Goal: Task Accomplishment & Management: Complete application form

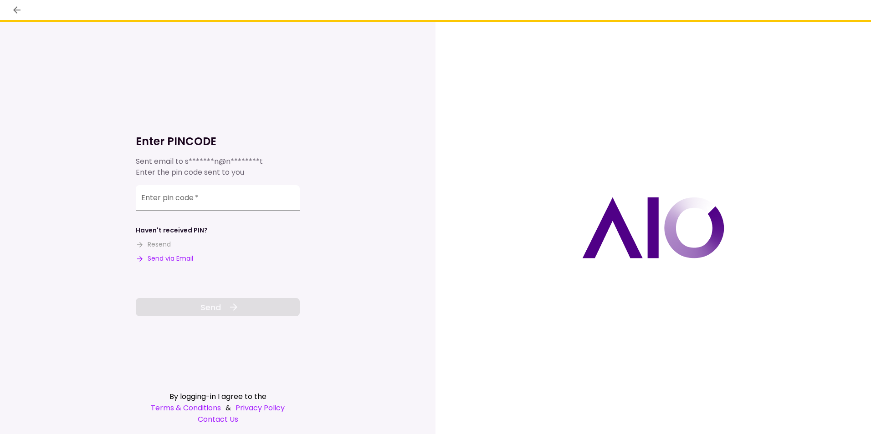
click at [143, 201] on input "Enter pin code   *" at bounding box center [218, 197] width 164 height 25
click at [169, 256] on button "Send via Email" at bounding box center [164, 259] width 57 height 10
click at [150, 198] on input "Enter pin code   *" at bounding box center [218, 197] width 164 height 25
paste input "******"
type input "******"
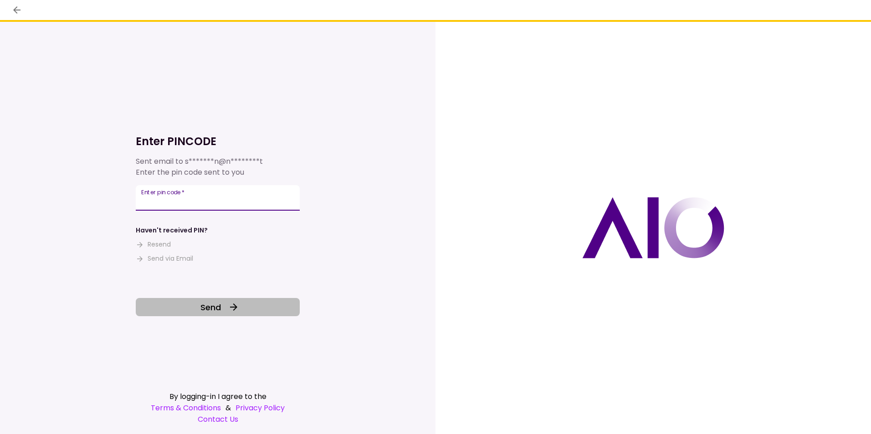
click at [218, 306] on span "Send" at bounding box center [210, 307] width 20 height 12
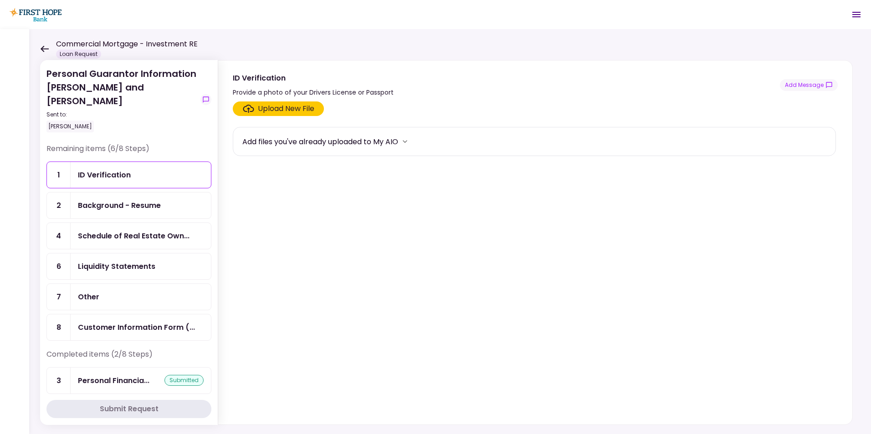
click at [42, 47] on icon at bounding box center [45, 49] width 8 height 6
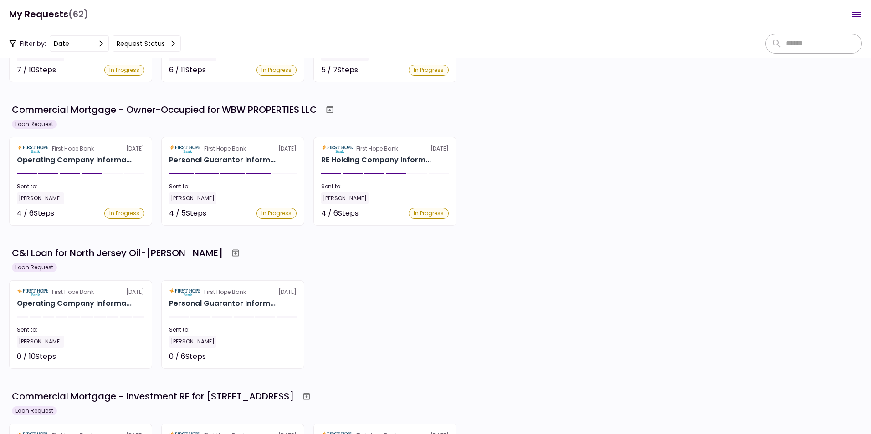
scroll to position [546, 0]
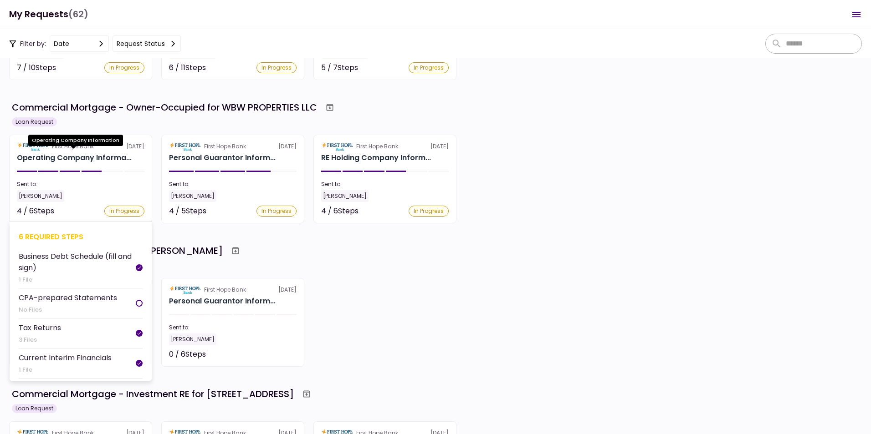
click at [70, 156] on div "Operating Company Informa..." at bounding box center [74, 158] width 115 height 11
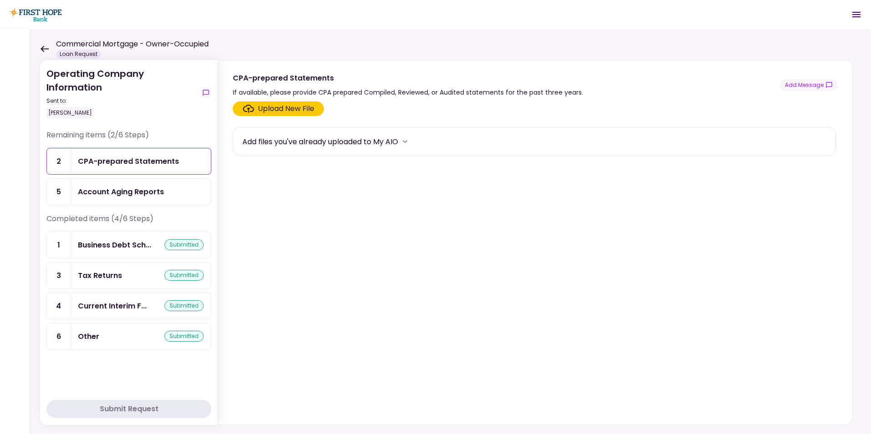
drag, startPoint x: 184, startPoint y: 335, endPoint x: 193, endPoint y: 332, distance: 9.1
click at [184, 335] on div "submitted" at bounding box center [183, 336] width 39 height 11
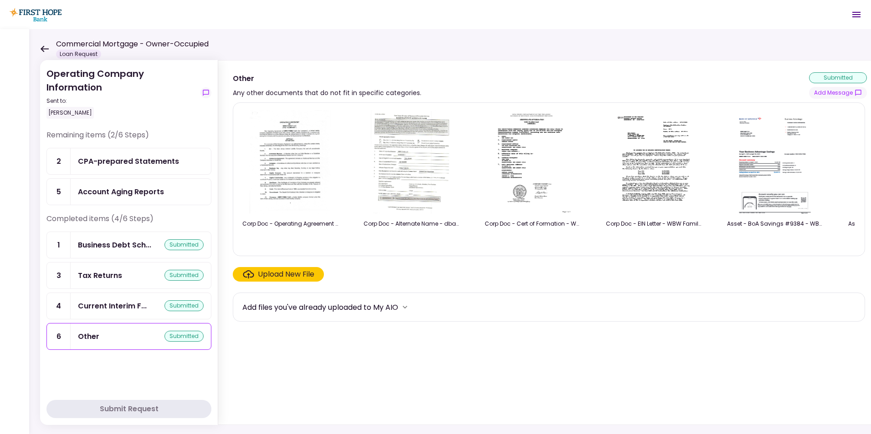
click at [296, 171] on img at bounding box center [290, 162] width 81 height 104
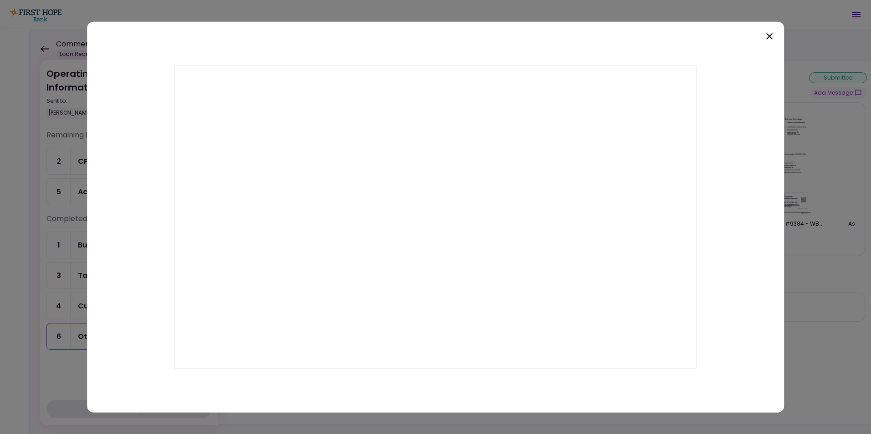
click at [770, 35] on icon at bounding box center [769, 36] width 11 height 11
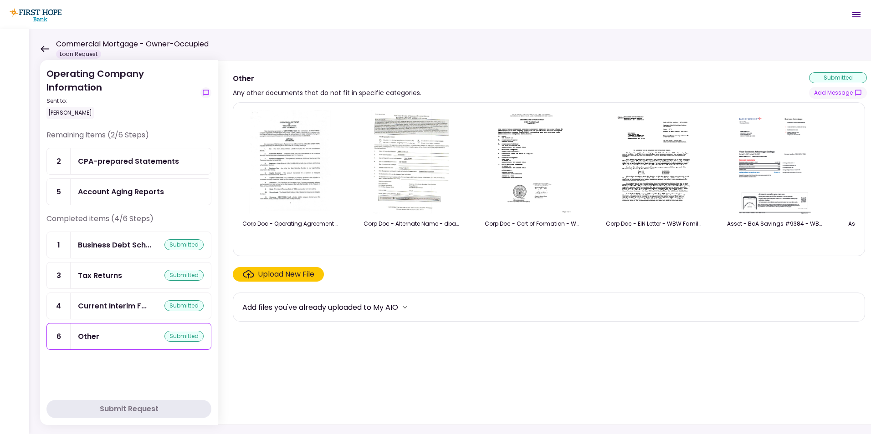
click at [298, 275] on div "Upload New File" at bounding box center [286, 274] width 56 height 11
click at [0, 0] on input "Upload New File" at bounding box center [0, 0] width 0 height 0
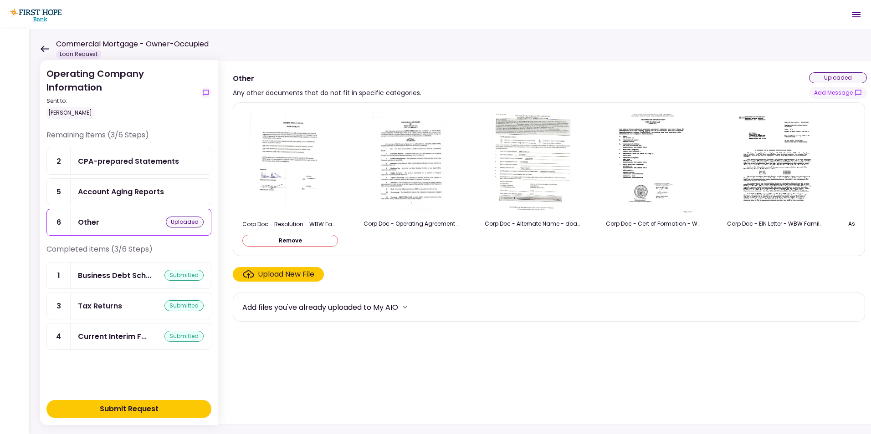
click at [133, 408] on div "Submit Request" at bounding box center [129, 409] width 59 height 11
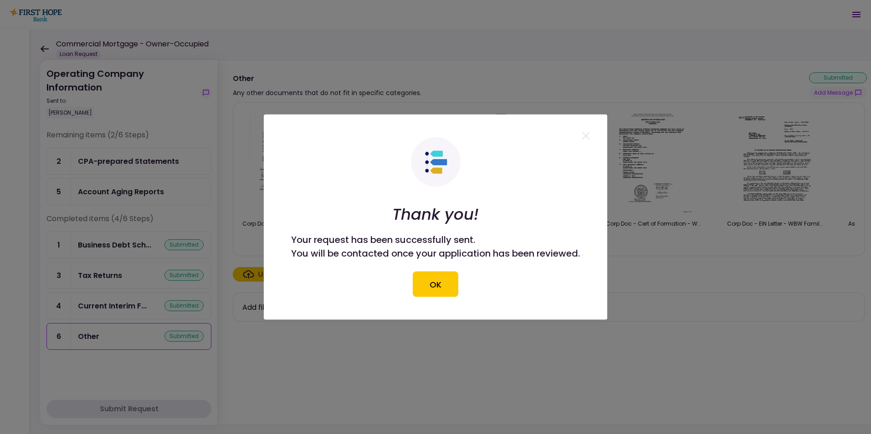
click at [41, 50] on div at bounding box center [435, 217] width 871 height 434
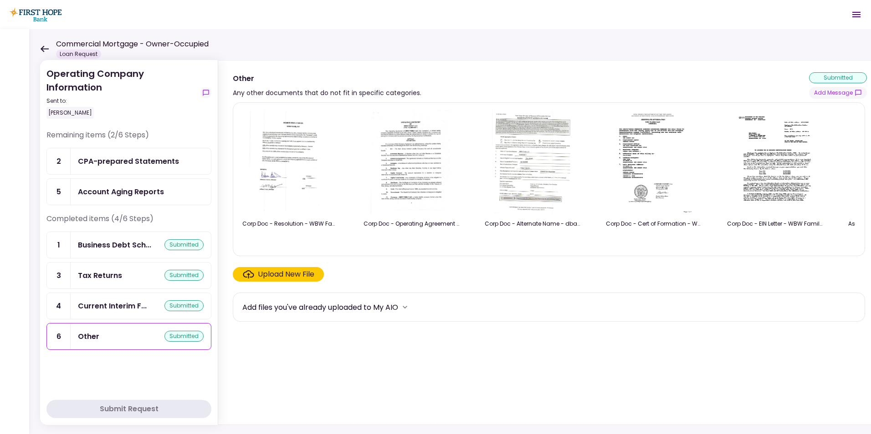
click at [43, 50] on icon at bounding box center [44, 49] width 9 height 7
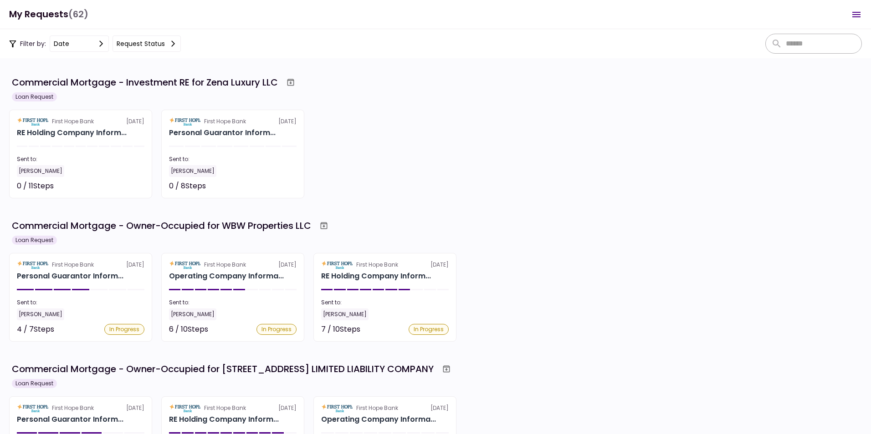
scroll to position [956, 0]
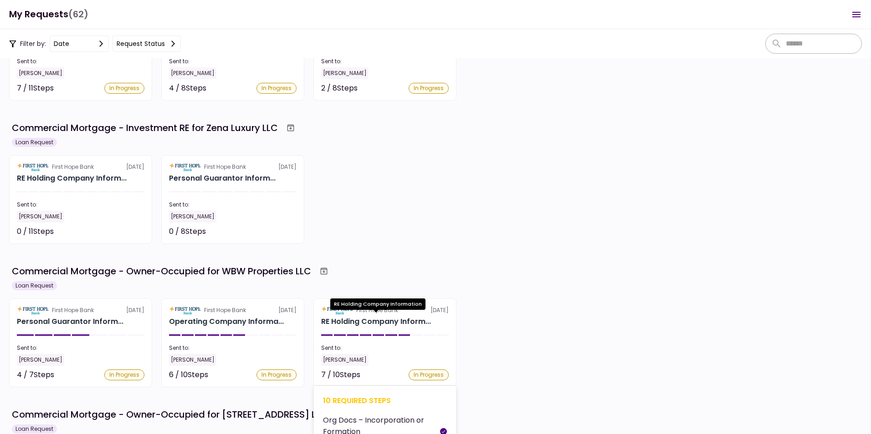
click at [355, 319] on div "RE Holding Company Inform..." at bounding box center [376, 321] width 110 height 11
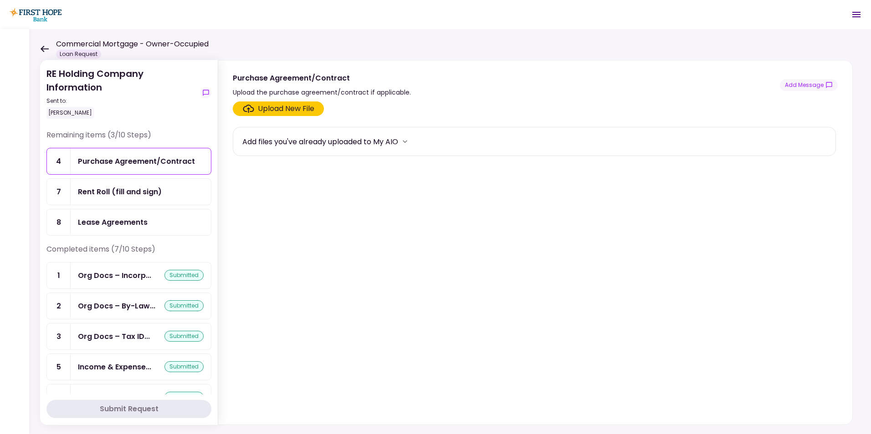
scroll to position [86, 0]
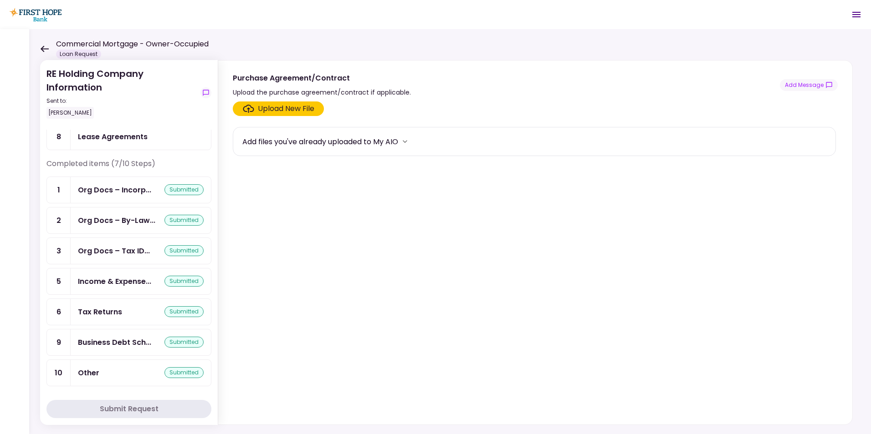
click at [179, 372] on div "submitted" at bounding box center [183, 372] width 39 height 11
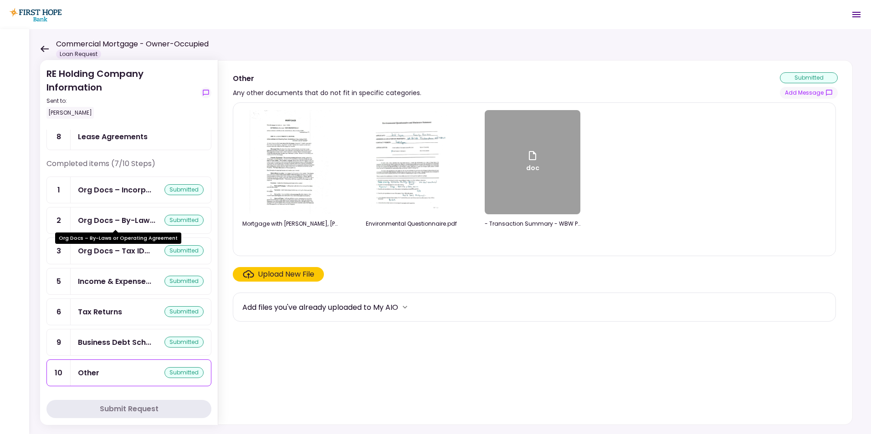
click at [124, 218] on div "Org Docs – By-Law..." at bounding box center [116, 220] width 77 height 11
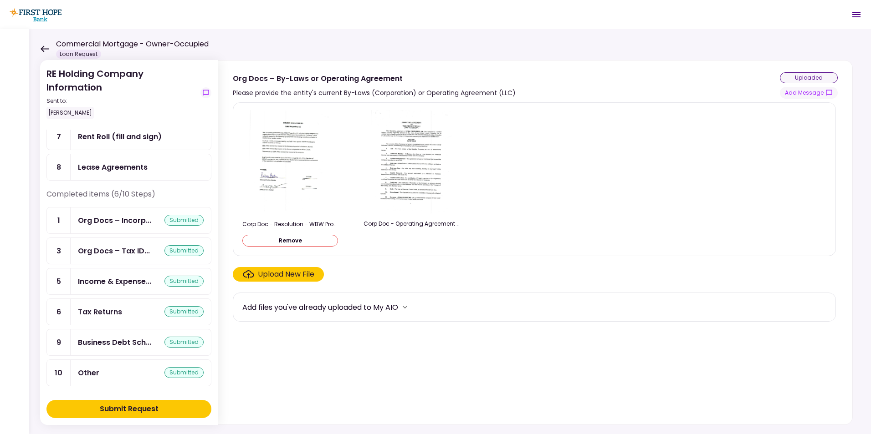
click at [128, 408] on div "Submit Request" at bounding box center [129, 409] width 59 height 11
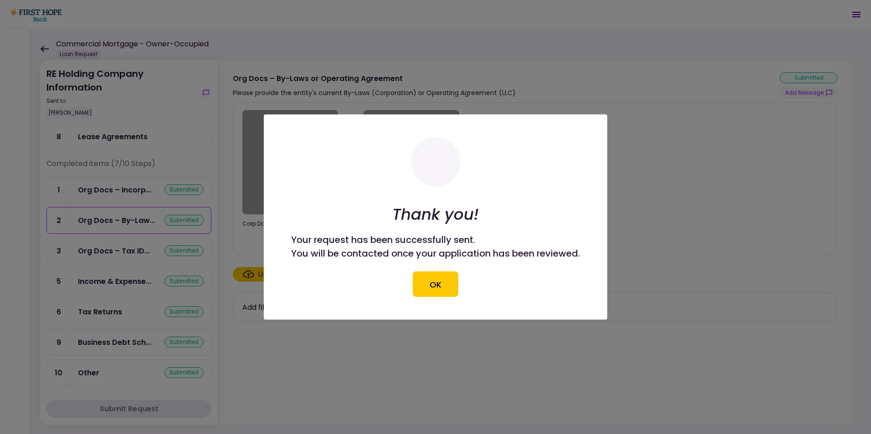
click at [41, 48] on div at bounding box center [435, 217] width 871 height 434
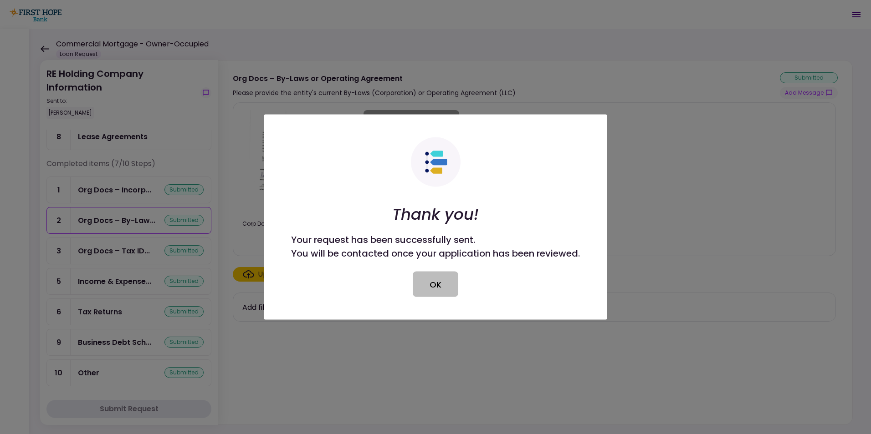
click at [438, 285] on button "OK" at bounding box center [436, 284] width 46 height 25
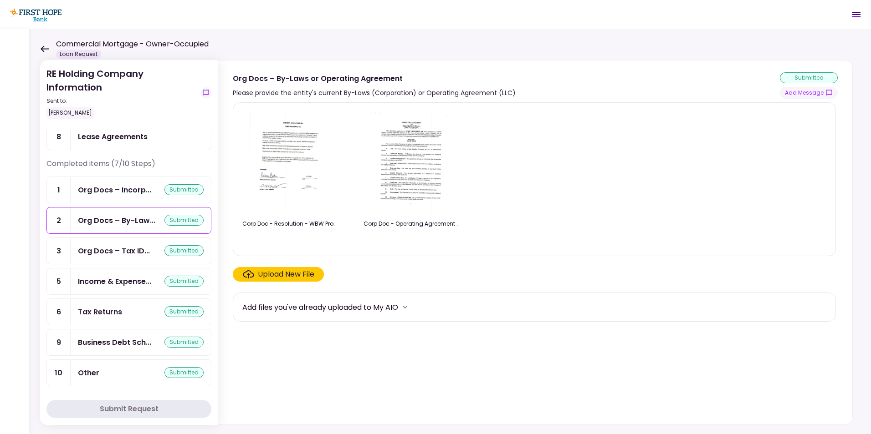
click at [45, 48] on icon at bounding box center [45, 49] width 8 height 6
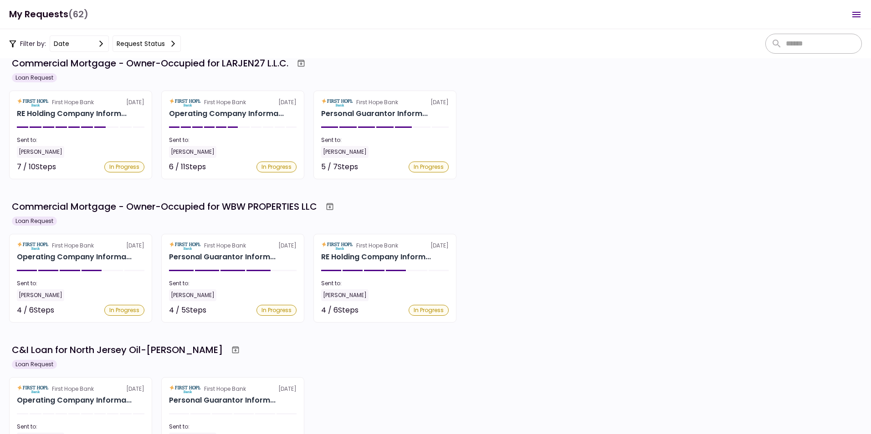
scroll to position [455, 0]
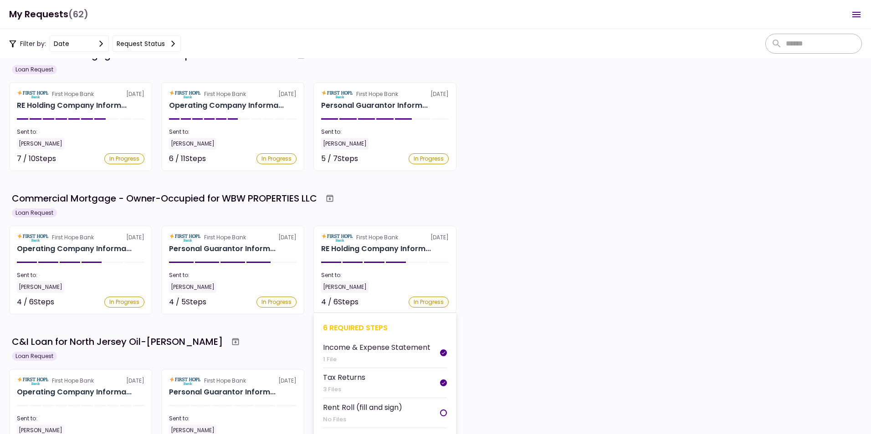
click at [360, 243] on section "First Hope Bank [DATE] RE Holding Company Inform... Sent to: [PERSON_NAME] 4 / …" at bounding box center [384, 270] width 143 height 89
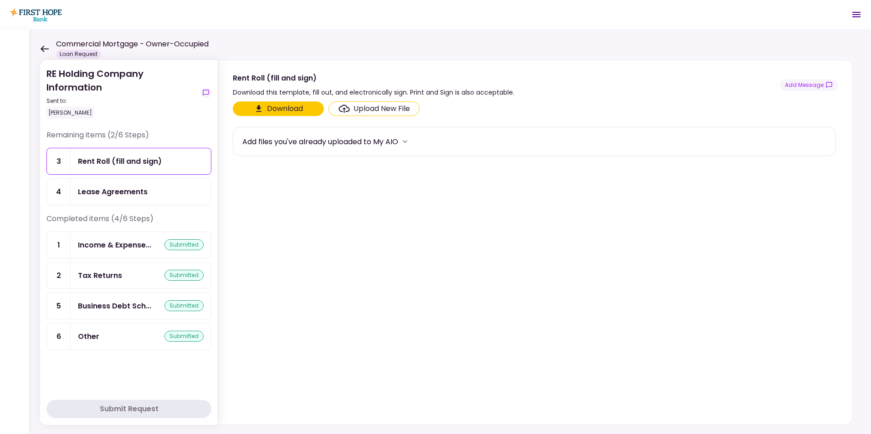
click at [86, 333] on div "Other" at bounding box center [88, 336] width 21 height 11
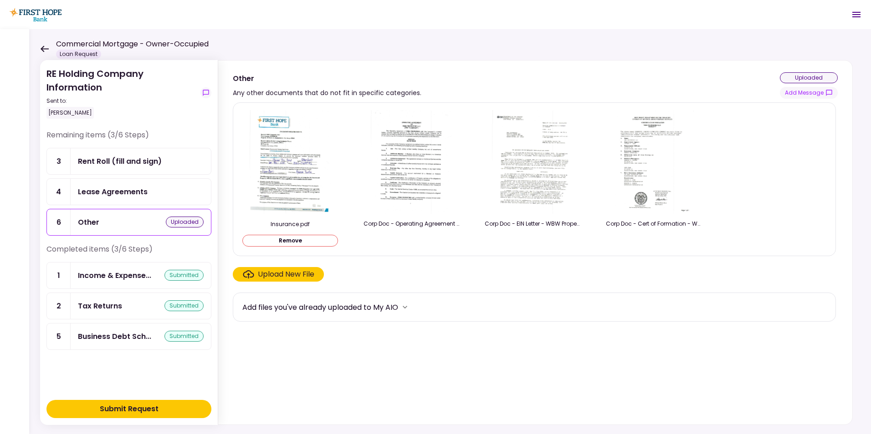
click at [115, 407] on div "Submit Request" at bounding box center [129, 409] width 59 height 11
